Goal: Navigation & Orientation: Find specific page/section

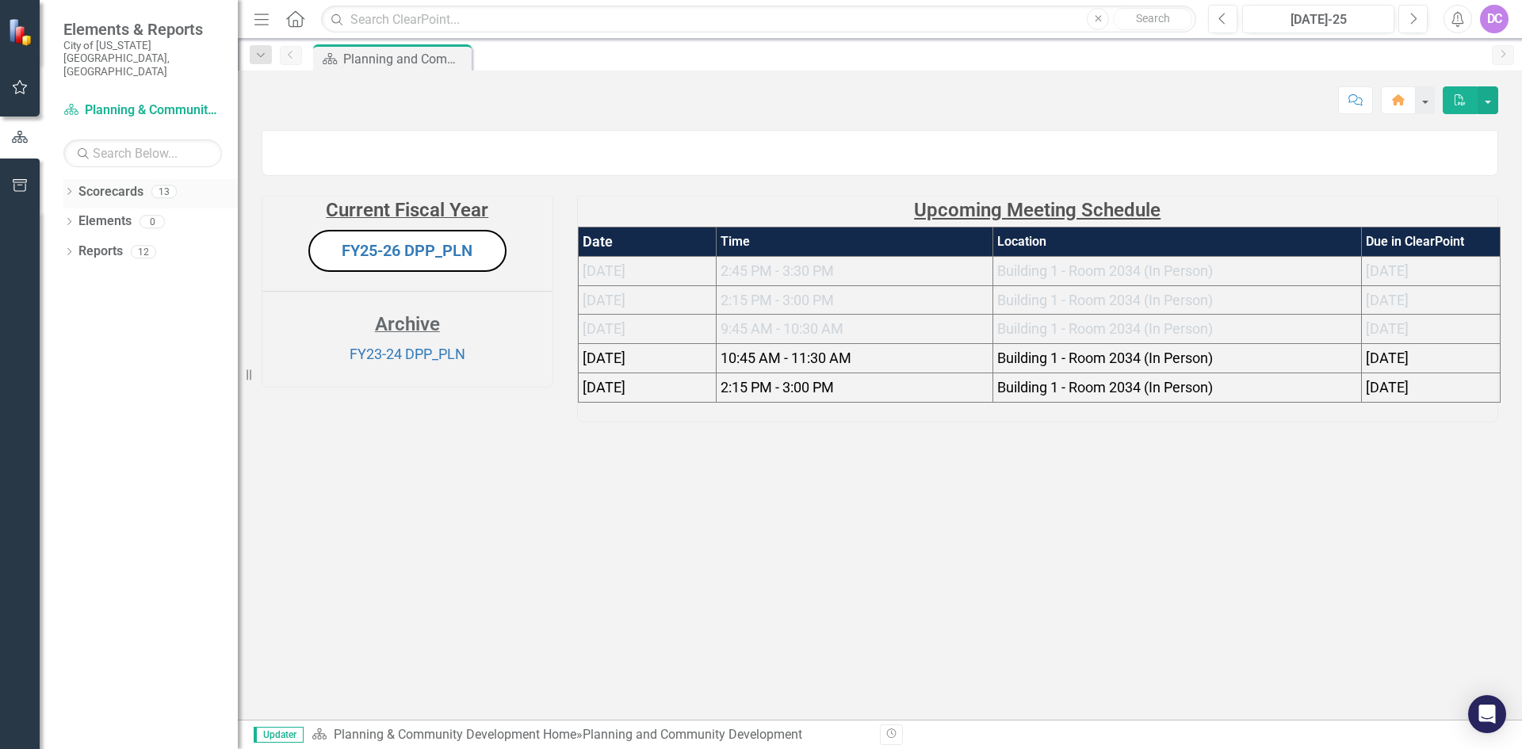
click at [73, 189] on icon "Dropdown" at bounding box center [68, 193] width 11 height 9
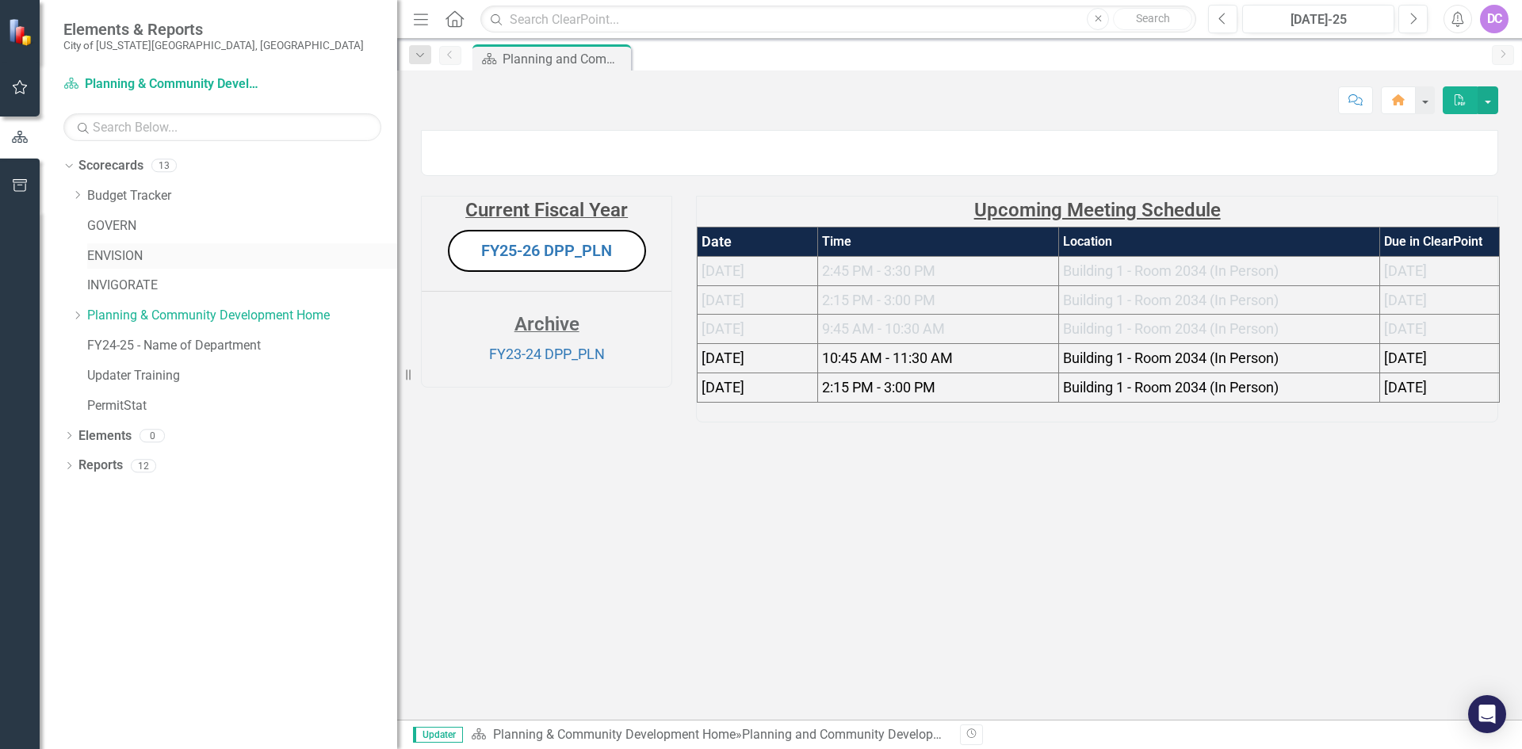
drag, startPoint x: 239, startPoint y: 331, endPoint x: 194, endPoint y: 258, distance: 86.5
click at [397, 336] on div "Resize" at bounding box center [403, 374] width 13 height 749
click at [110, 189] on link "Budget Tracker" at bounding box center [241, 196] width 309 height 18
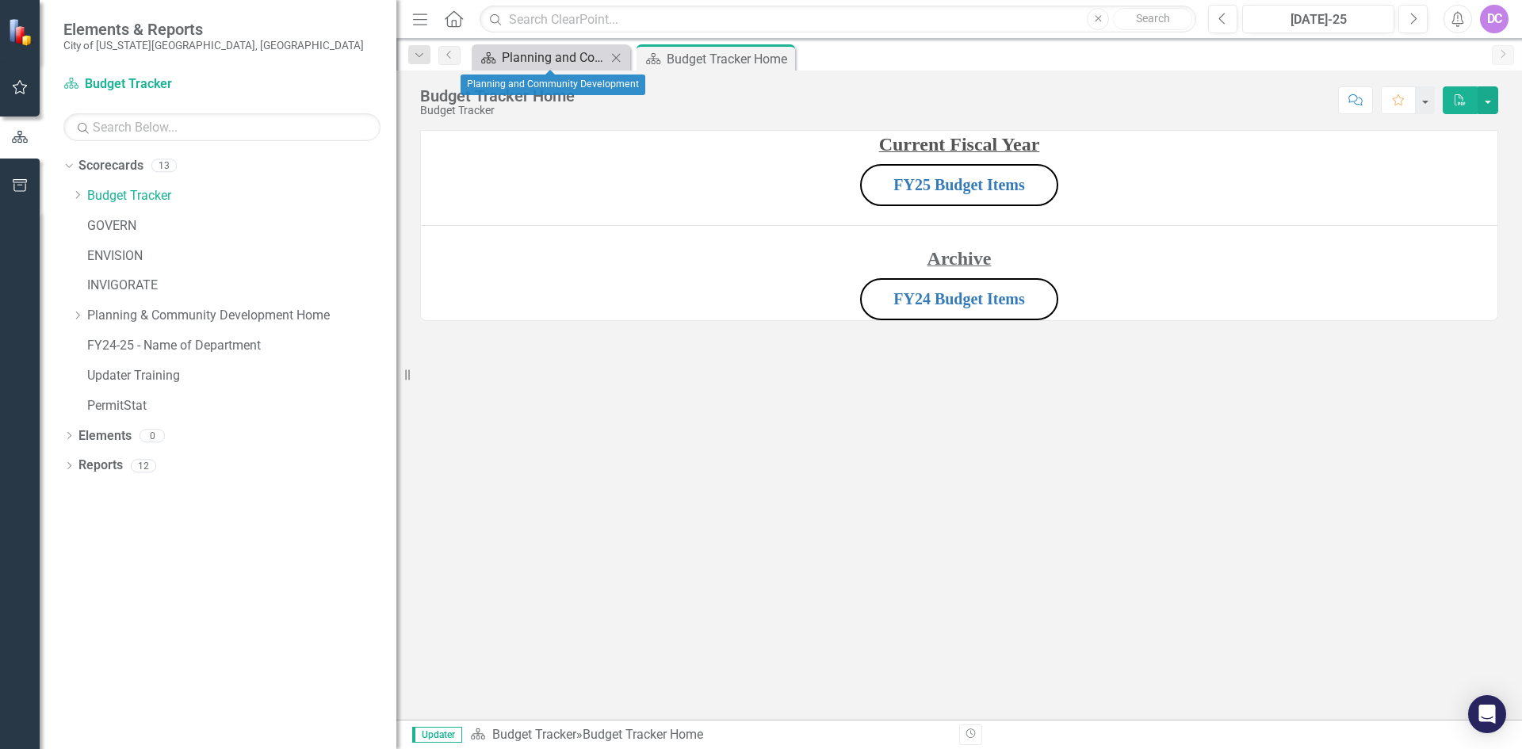
click at [539, 65] on div "Planning and Community Development" at bounding box center [554, 58] width 105 height 20
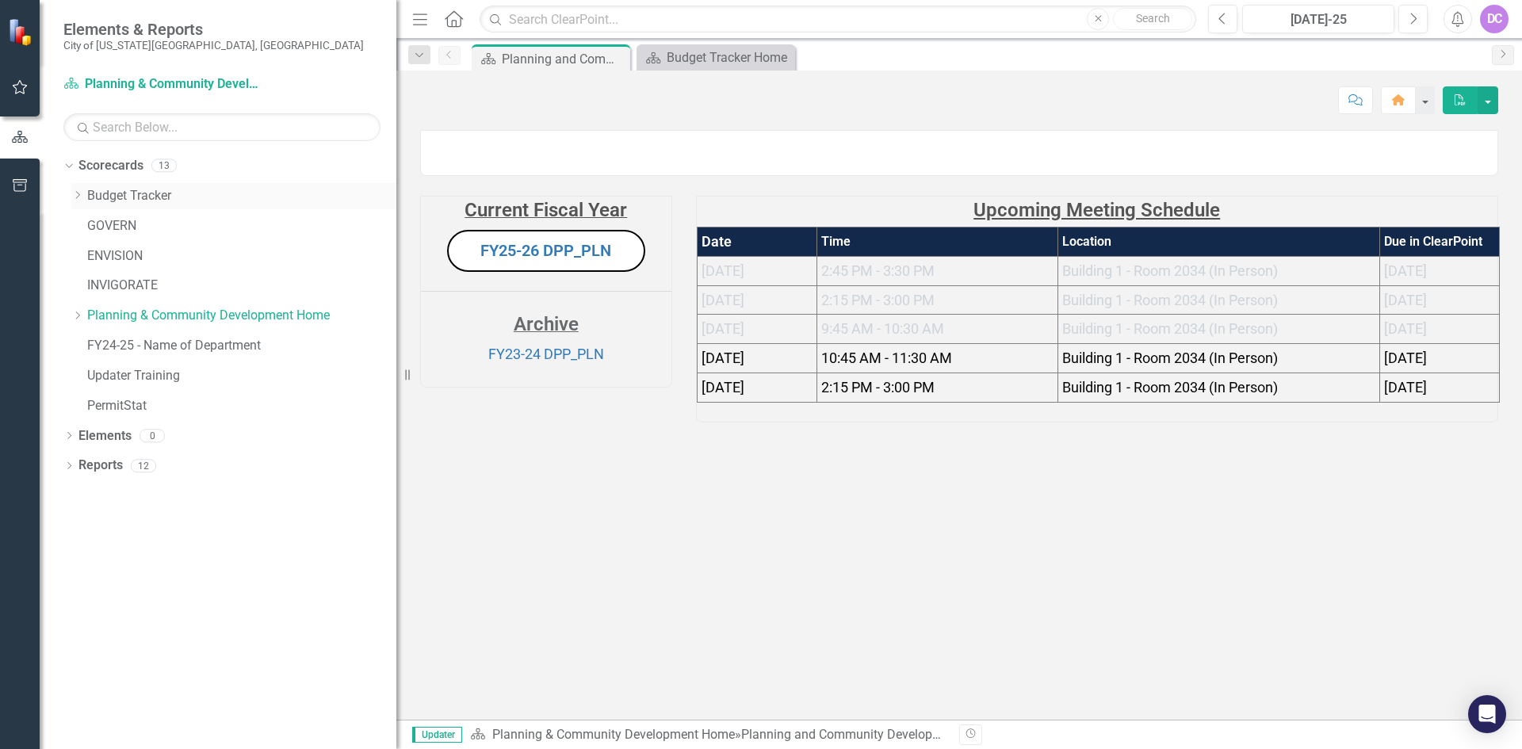
click at [116, 203] on link "Budget Tracker" at bounding box center [241, 196] width 309 height 18
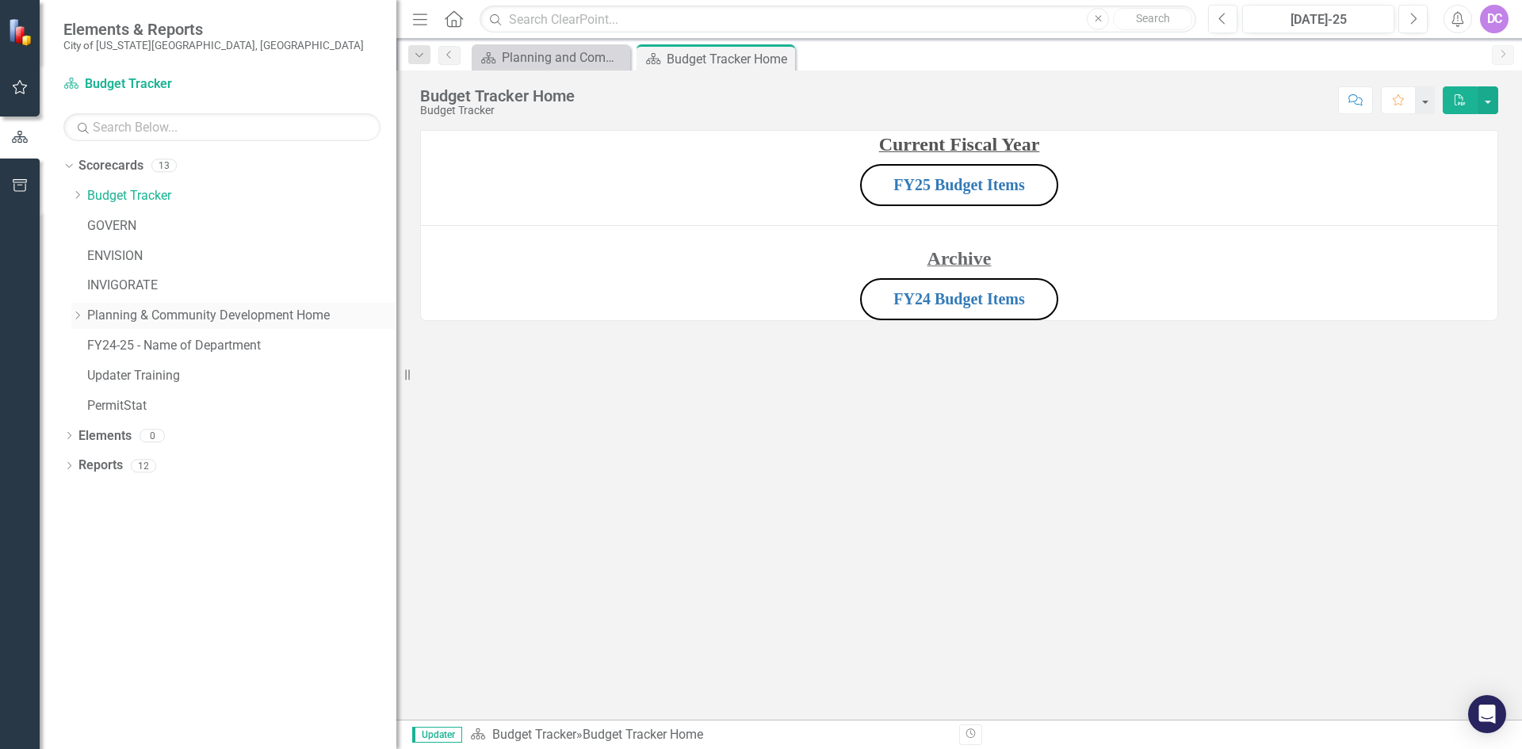
click at [140, 321] on link "Planning & Community Development Home" at bounding box center [241, 316] width 309 height 18
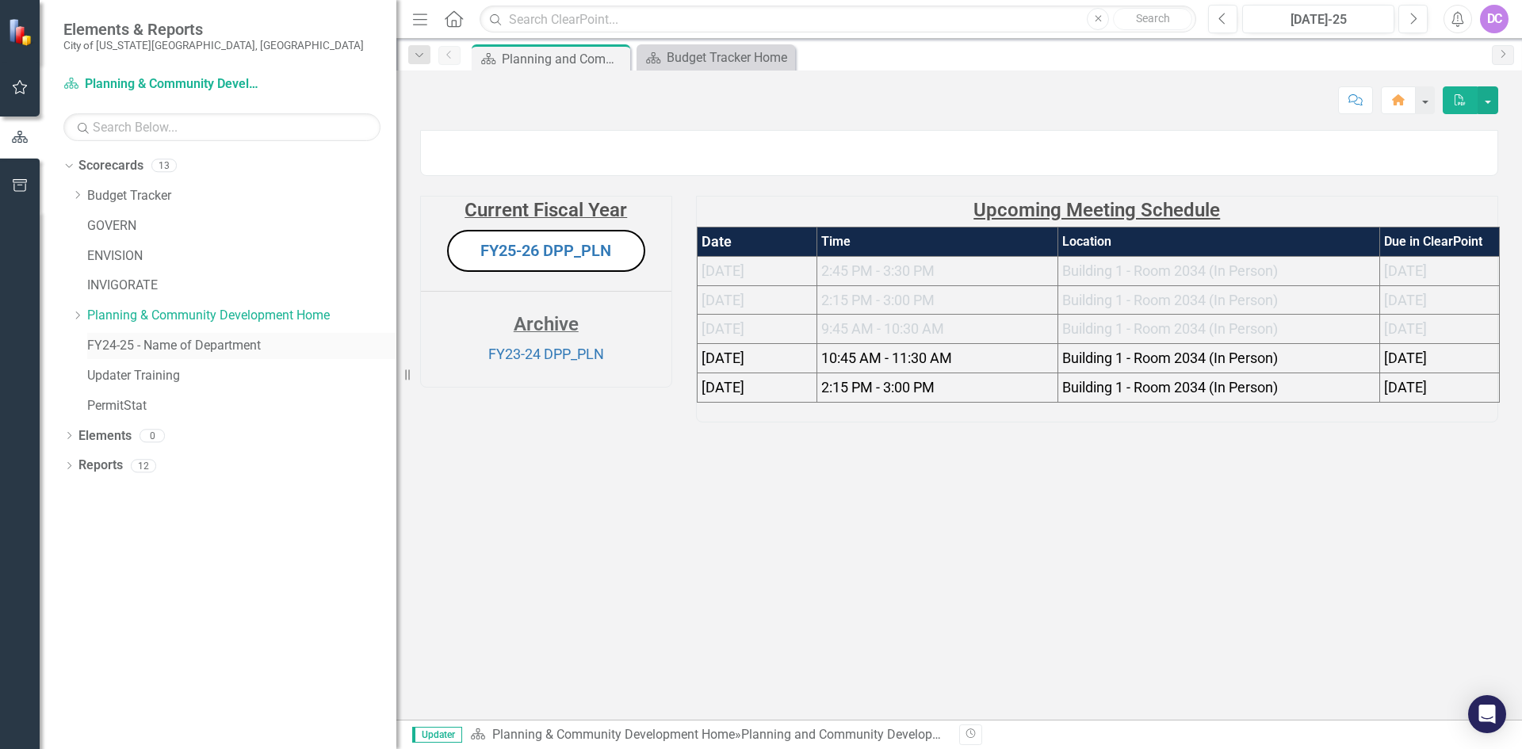
click at [183, 342] on link "FY24-25 - Name of Department" at bounding box center [241, 346] width 309 height 18
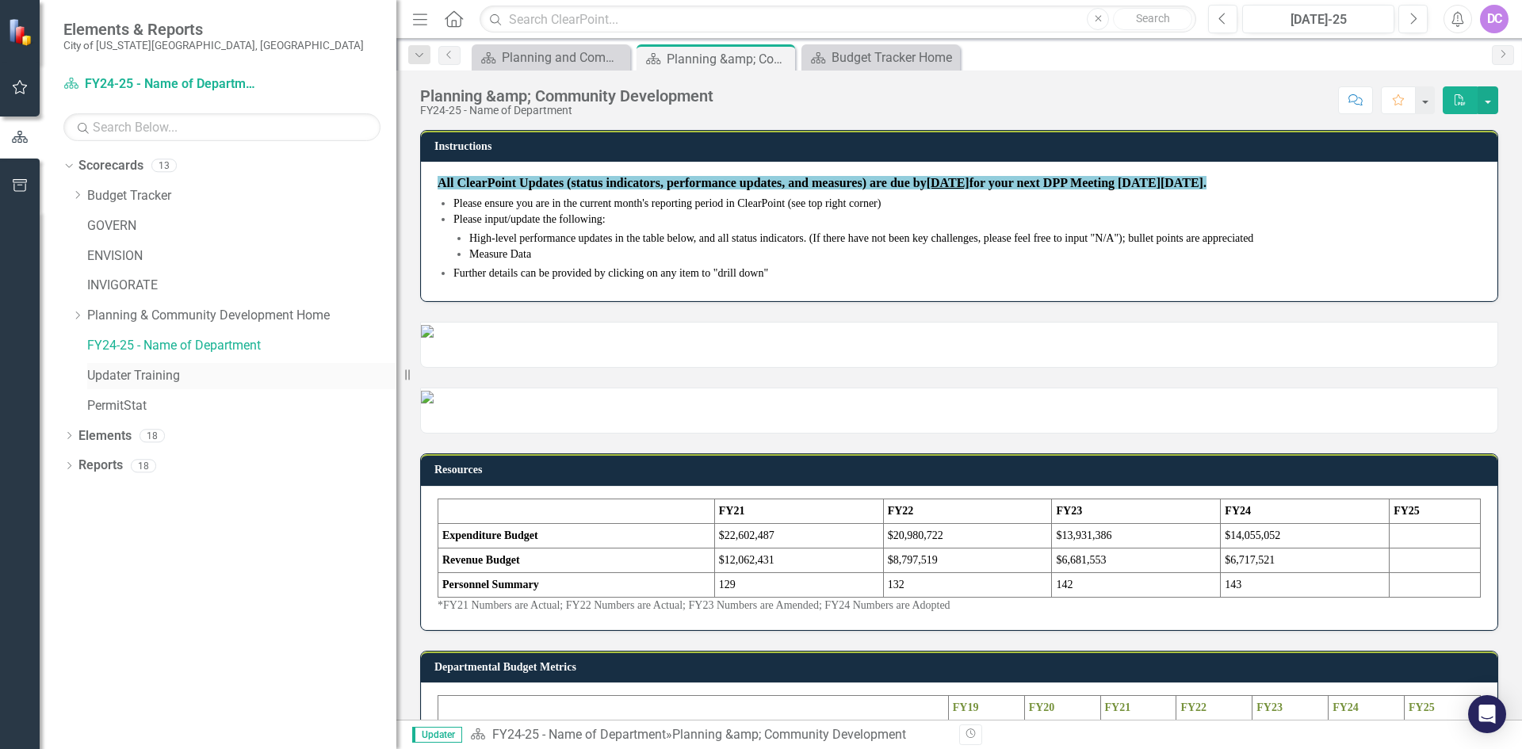
click at [132, 342] on link "Updater Training" at bounding box center [241, 376] width 309 height 18
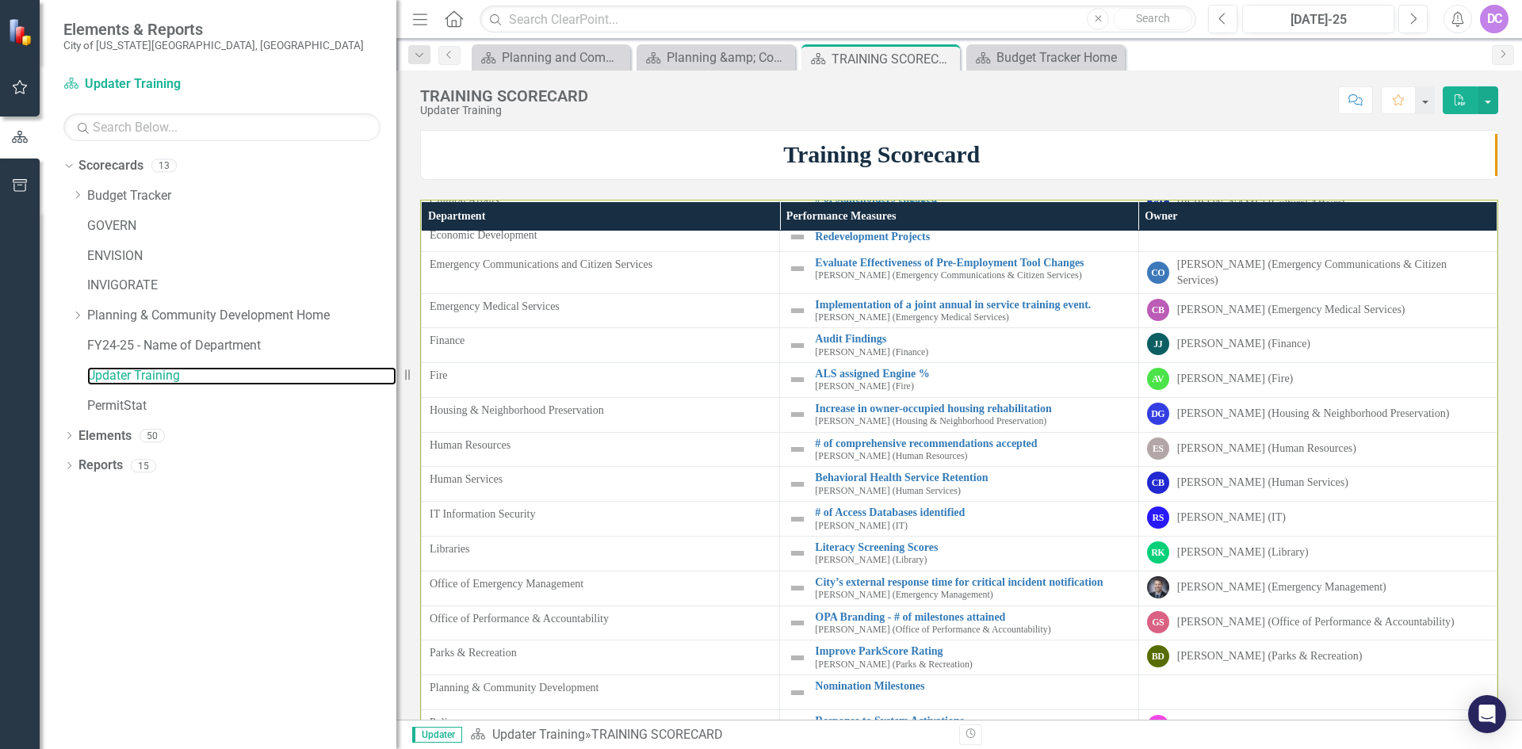
scroll to position [238, 0]
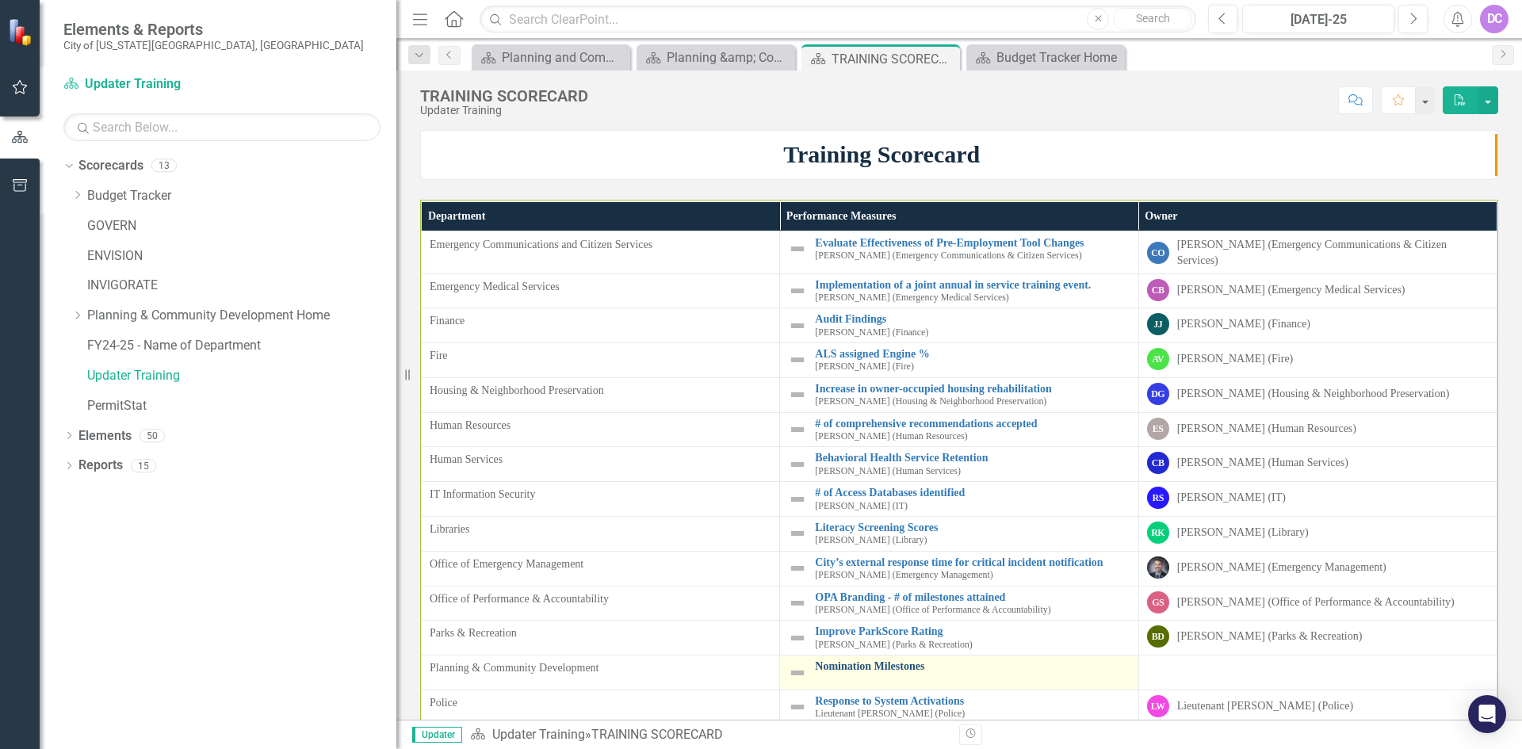
click at [770, 342] on link "Nomination Milestones" at bounding box center [972, 666] width 315 height 12
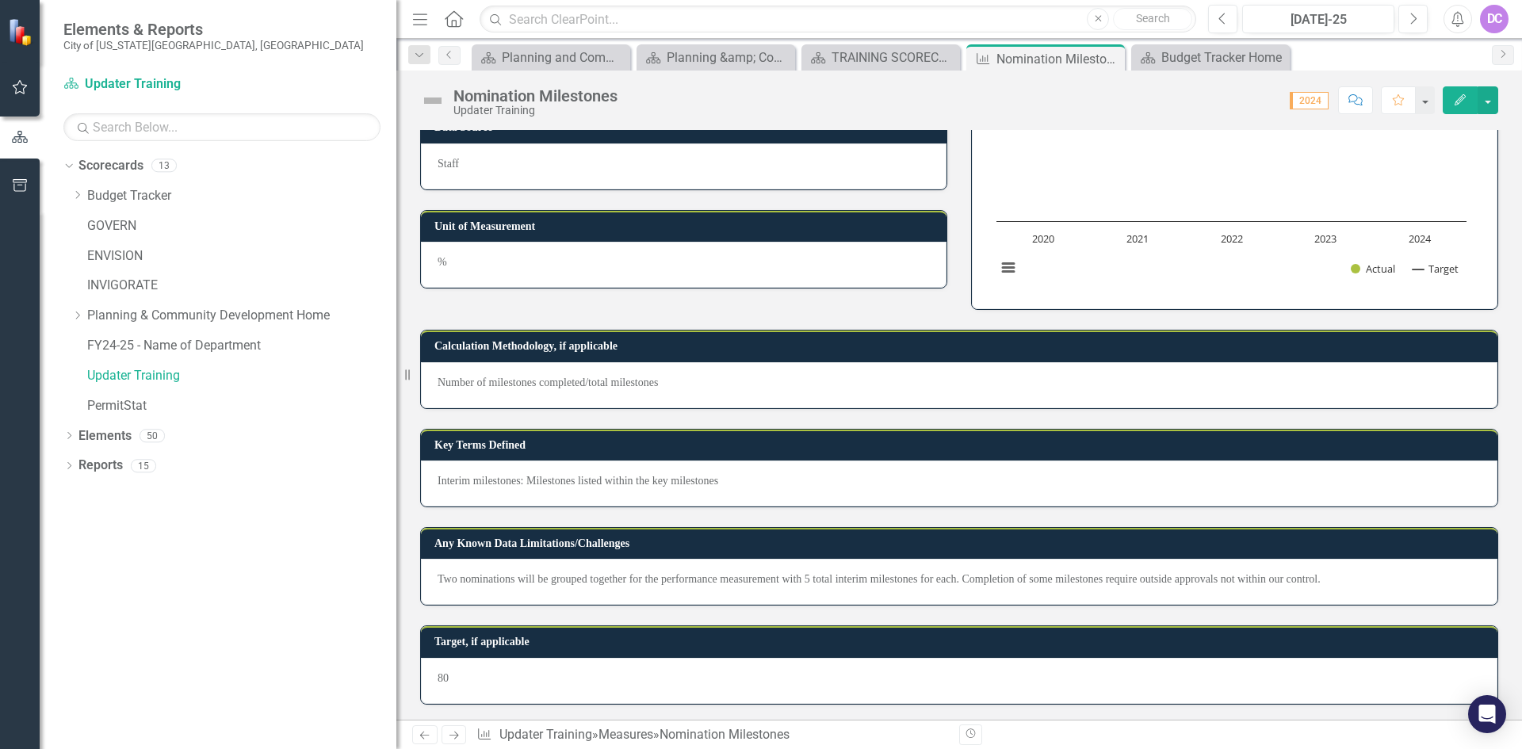
scroll to position [555, 0]
